Goal: Transaction & Acquisition: Purchase product/service

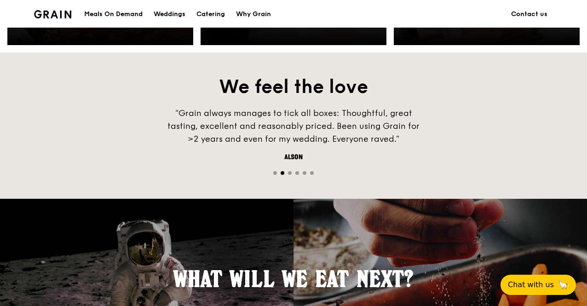
scroll to position [460, 0]
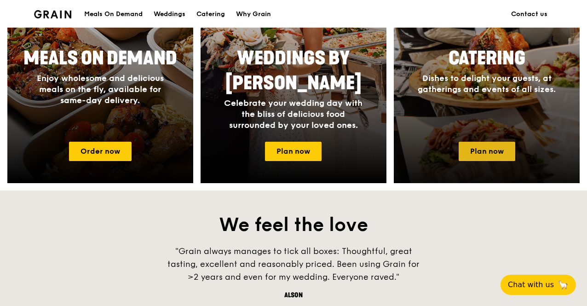
click at [473, 149] on link "Plan now" at bounding box center [487, 151] width 57 height 19
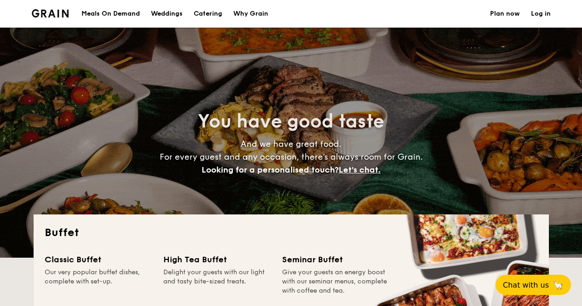
select select
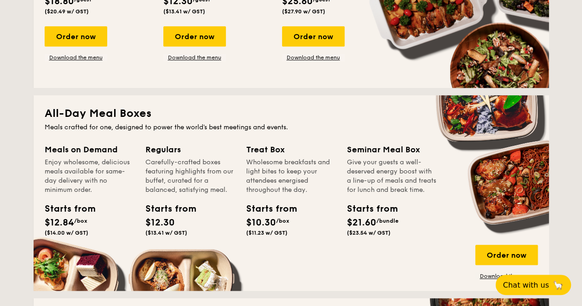
scroll to position [368, 0]
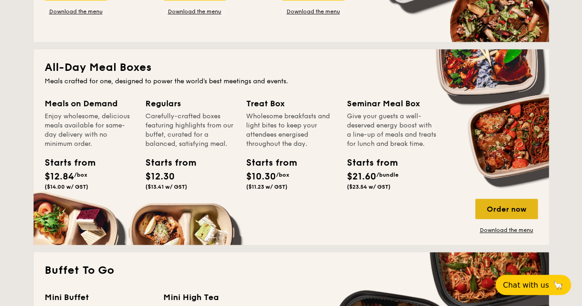
click at [498, 213] on div "Order now" at bounding box center [506, 209] width 63 height 20
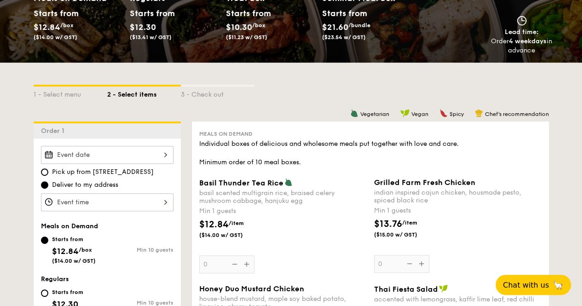
scroll to position [184, 0]
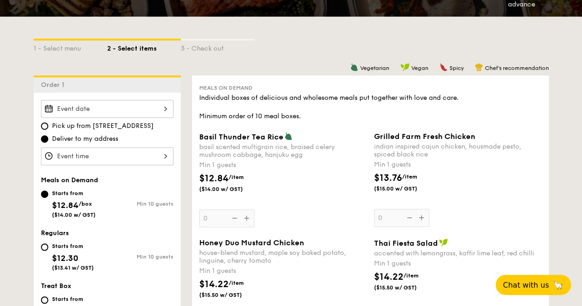
drag, startPoint x: 162, startPoint y: 122, endPoint x: 93, endPoint y: 122, distance: 69.5
click at [93, 122] on label "Pick up from [STREET_ADDRESS]" at bounding box center [107, 126] width 133 height 9
copy span "[STREET_ADDRESS]"
